Goal: Find specific fact: Find specific fact

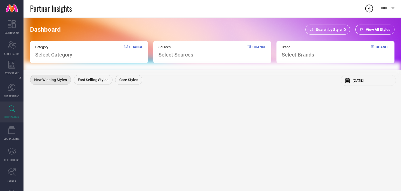
click at [332, 27] on div "Search by Style ID" at bounding box center [328, 30] width 45 height 10
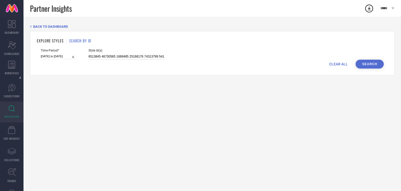
click at [112, 56] on input at bounding box center [127, 57] width 76 height 6
paste input "33842909 33842915 31986219 32485132 34207074 31986122 31988026 31383058 3384281…"
type input "33842909 33842915 31986219 32485132 34207074 31986122 31988026 31383058 3384281…"
select select "11"
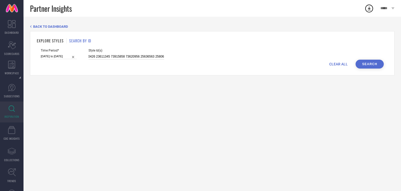
select select "2024"
select select "2025"
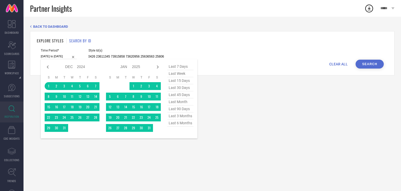
click at [51, 57] on input "[DATE] to [DATE]" at bounding box center [59, 56] width 36 height 5
type input "33842909 33842915 31986219 32485132 34207074 31986122 31988026 31383058 3384281…"
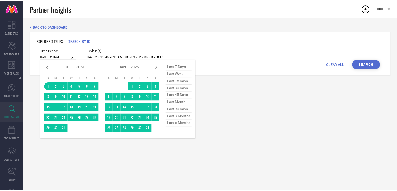
scroll to position [0, 0]
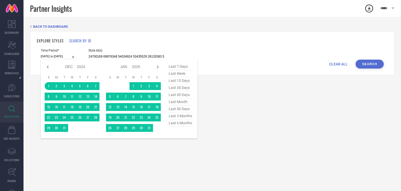
click at [184, 111] on span "last 90 days" at bounding box center [181, 108] width 26 height 7
type input "[DATE] to [DATE]"
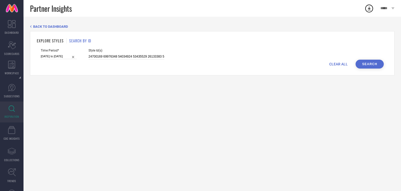
click at [379, 63] on button "Search" at bounding box center [370, 64] width 28 height 9
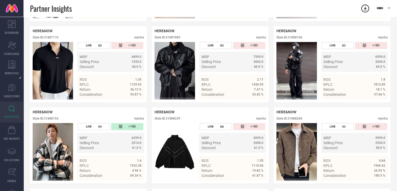
scroll to position [781, 0]
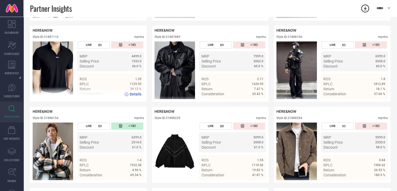
click at [52, 41] on div "Style ID: 31887110 myntra" at bounding box center [89, 38] width 112 height 6
click at [52, 39] on div "Style ID: 31887110" at bounding box center [46, 37] width 26 height 4
copy div "31887110"
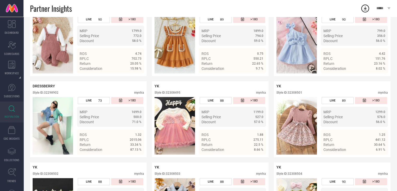
scroll to position [758, 0]
